Goal: Task Accomplishment & Management: Use online tool/utility

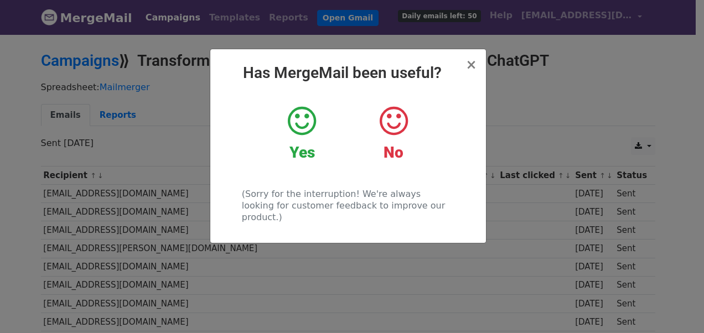
click at [306, 125] on icon at bounding box center [302, 121] width 28 height 33
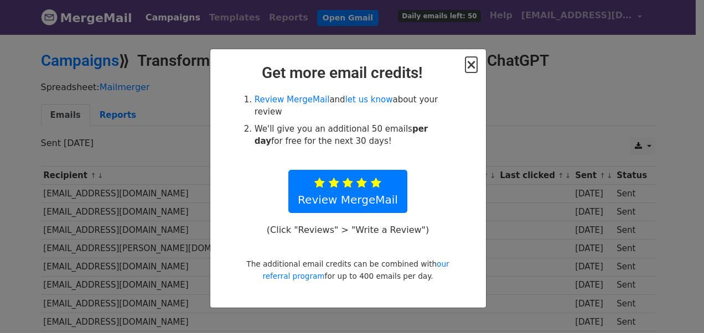
click at [472, 65] on span "×" at bounding box center [470, 64] width 11 height 15
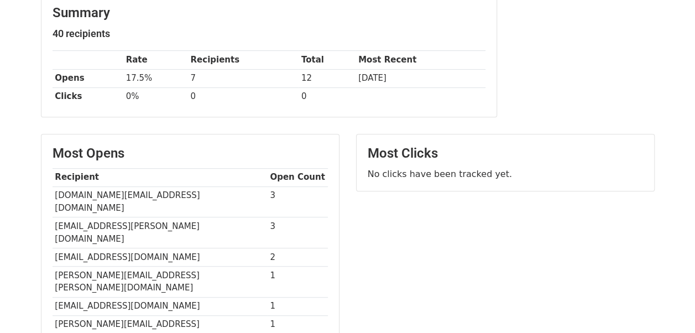
scroll to position [147, 0]
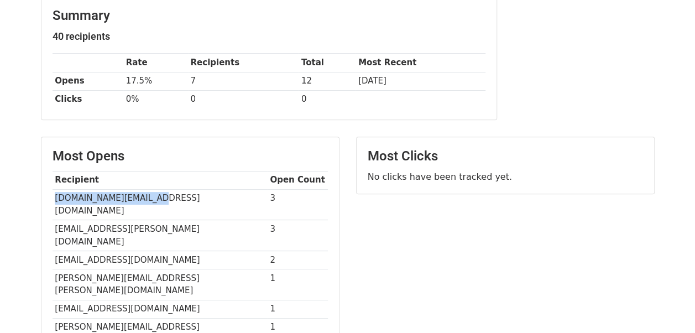
drag, startPoint x: 55, startPoint y: 195, endPoint x: 169, endPoint y: 200, distance: 114.6
click at [169, 200] on td "mahesh.nc@flipkart.com" at bounding box center [160, 204] width 215 height 31
copy td "mahesh.nc@flipkart.com"
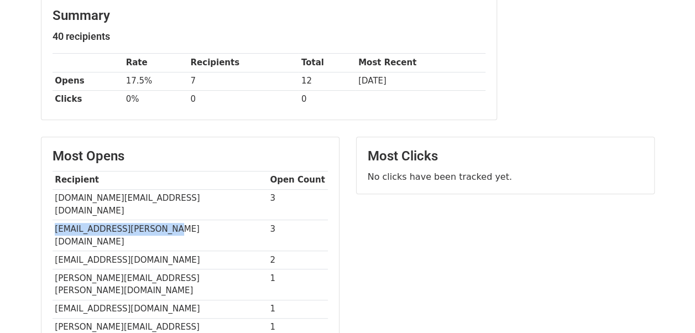
drag, startPoint x: 55, startPoint y: 212, endPoint x: 189, endPoint y: 207, distance: 134.5
click at [189, 220] on td "syed.shariq@bigbasket.com" at bounding box center [160, 235] width 215 height 31
copy td "syed.shariq@bigbasket.com"
click at [190, 300] on td "sunil.k4@flipkart.com" at bounding box center [160, 309] width 215 height 18
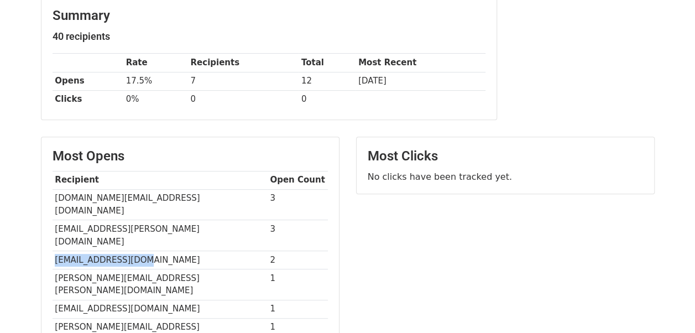
drag, startPoint x: 53, startPoint y: 231, endPoint x: 153, endPoint y: 236, distance: 99.7
click at [153, 251] on td "sunil@bigbasket.com" at bounding box center [160, 260] width 215 height 18
copy td "sunil@bigbasket.com"
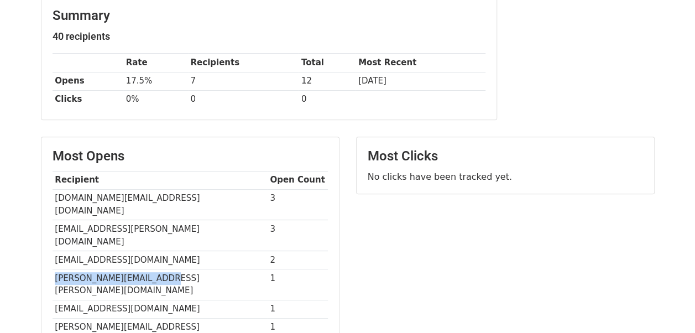
drag, startPoint x: 58, startPoint y: 251, endPoint x: 169, endPoint y: 252, distance: 110.7
click at [169, 269] on td "amey.ekbote@flipkart.com" at bounding box center [160, 284] width 215 height 31
copy td "amey.ekbote@flipkart.com"
click at [152, 300] on td "sunil.k4@flipkart.com" at bounding box center [160, 309] width 215 height 18
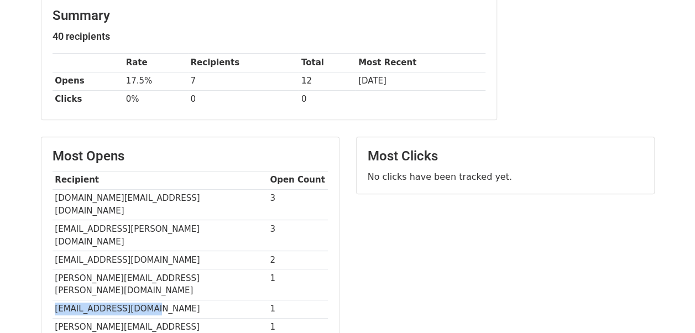
drag, startPoint x: 54, startPoint y: 267, endPoint x: 144, endPoint y: 266, distance: 89.6
click at [144, 300] on td "sunil.k4@flipkart.com" at bounding box center [160, 309] width 215 height 18
copy td "sunil.k4@flipkart.com"
click at [144, 300] on td "sunil.k4@flipkart.com" at bounding box center [160, 309] width 215 height 18
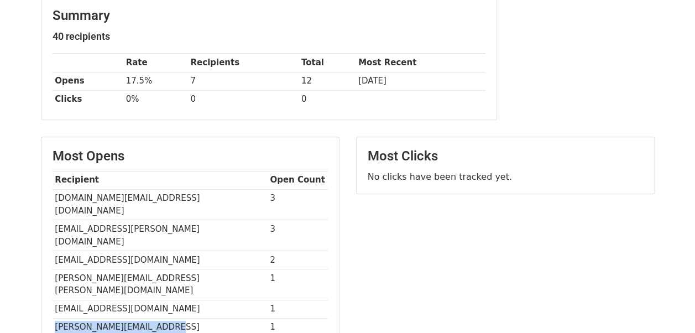
drag, startPoint x: 55, startPoint y: 284, endPoint x: 182, endPoint y: 290, distance: 126.8
click at [182, 318] on td "Ankush.Kaura@flipkart.com" at bounding box center [160, 333] width 215 height 31
click at [167, 318] on td "Ankush.Kaura@flipkart.com" at bounding box center [160, 333] width 215 height 31
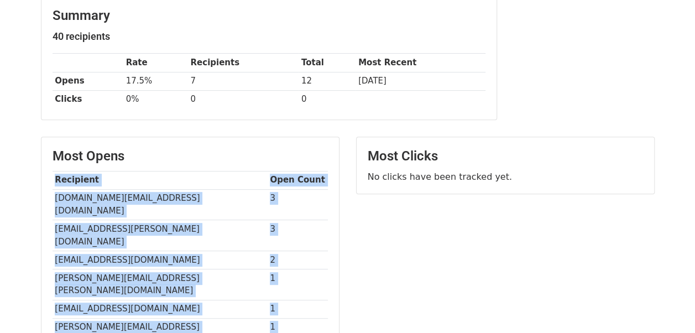
drag, startPoint x: 54, startPoint y: 304, endPoint x: 217, endPoint y: 318, distance: 163.7
click at [217, 318] on div "Most Opens Recipient Open Count mahesh.nc@flipkart.com 3 syed.shariq@bigbasket.…" at bounding box center [190, 257] width 298 height 241
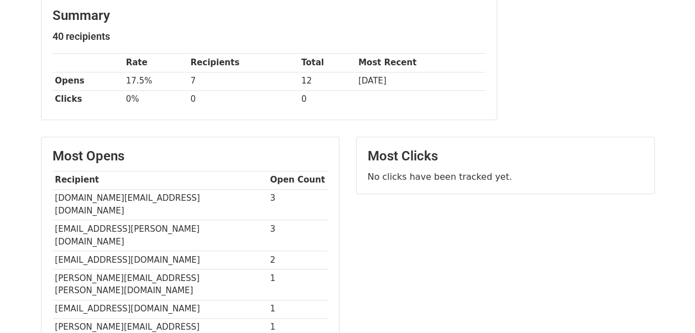
drag, startPoint x: 54, startPoint y: 301, endPoint x: 165, endPoint y: 306, distance: 111.3
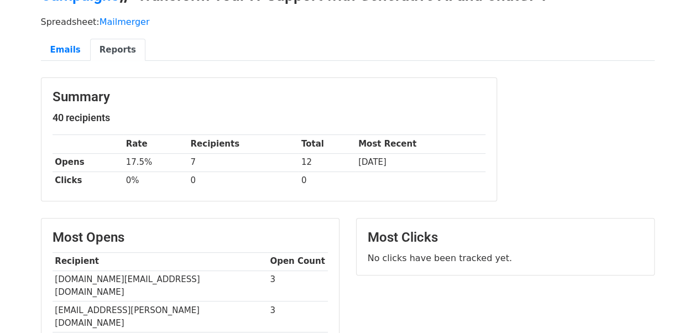
scroll to position [0, 0]
